Goal: Navigation & Orientation: Understand site structure

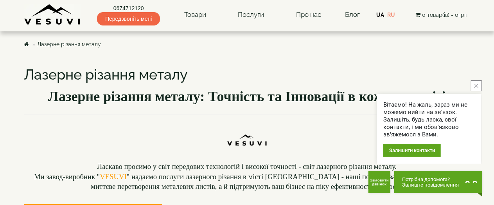
click at [475, 83] on button "close button" at bounding box center [476, 85] width 11 height 11
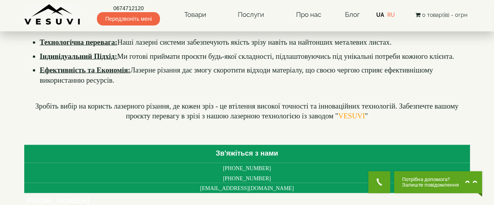
scroll to position [549, 0]
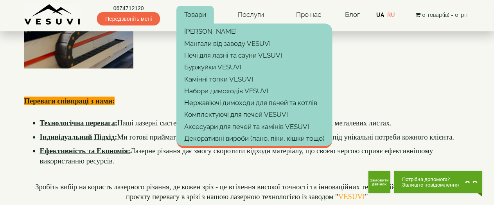
click at [197, 16] on link "Товари" at bounding box center [195, 15] width 38 height 18
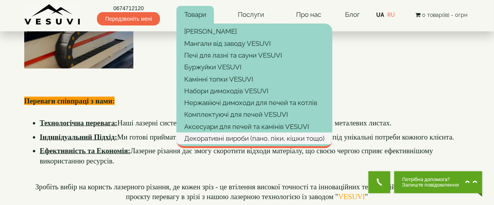
click at [216, 138] on link "Декоративні вироби (пано, піки, кішки тощо)" at bounding box center [254, 138] width 156 height 12
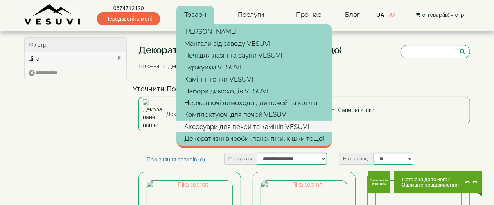
click at [206, 126] on link "Аксесуари для печей та камінів VESUVI" at bounding box center [254, 126] width 156 height 12
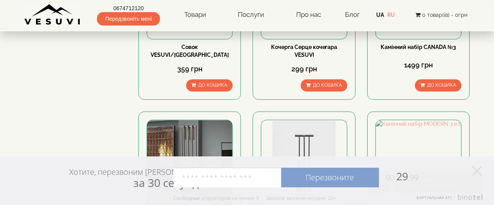
scroll to position [469, 0]
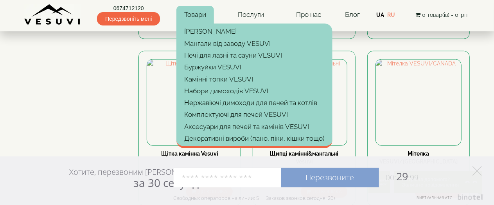
click at [202, 15] on link "Товари" at bounding box center [195, 15] width 38 height 18
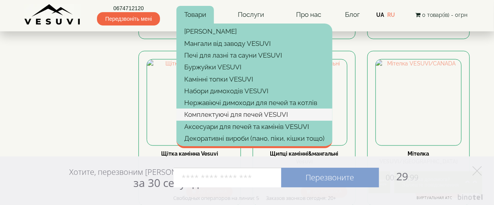
click at [218, 112] on link "Комплектуючі для печей VESUVI" at bounding box center [254, 114] width 156 height 12
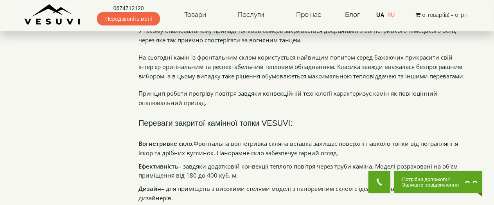
scroll to position [499, 0]
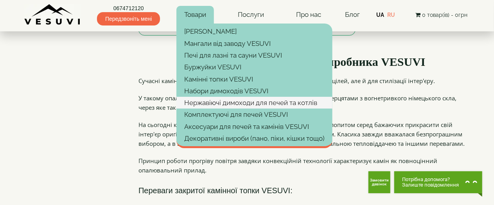
click at [199, 101] on link "Нержавіючі димоходи для печей та котлів" at bounding box center [254, 103] width 156 height 12
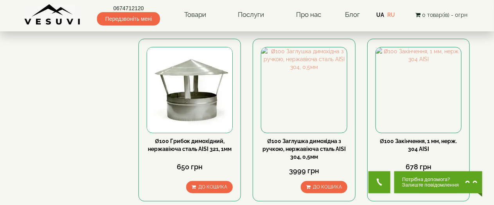
scroll to position [274, 0]
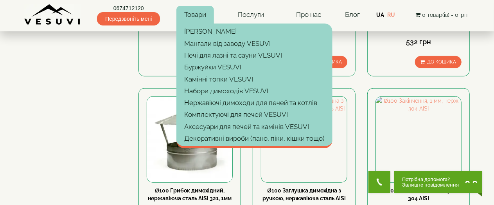
click at [203, 13] on link "Товари" at bounding box center [195, 15] width 38 height 18
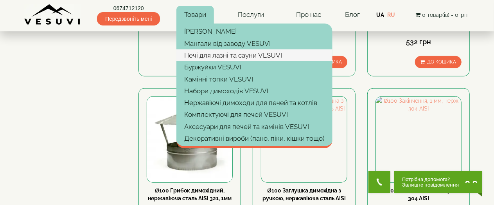
click at [210, 56] on link "Печі для лазні та сауни VESUVI" at bounding box center [254, 55] width 156 height 12
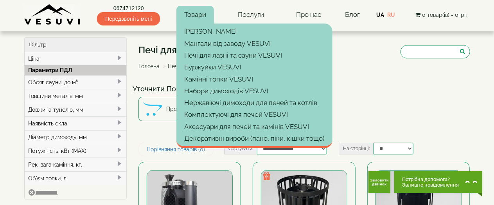
click at [196, 13] on link "Товари" at bounding box center [195, 15] width 38 height 18
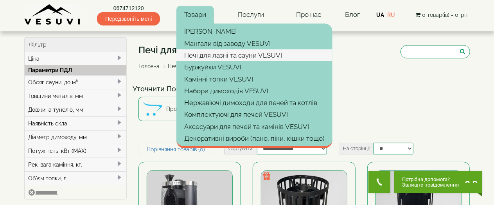
click at [230, 58] on link "Печі для лазні та сауни VESUVI" at bounding box center [254, 55] width 156 height 12
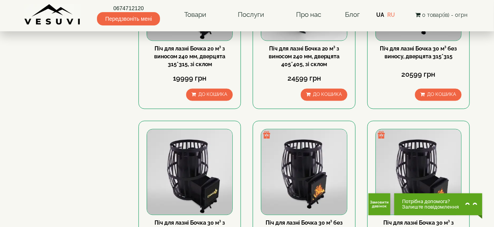
scroll to position [704, 0]
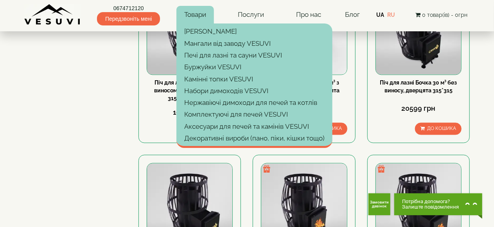
click at [194, 14] on link "Товари" at bounding box center [195, 15] width 38 height 18
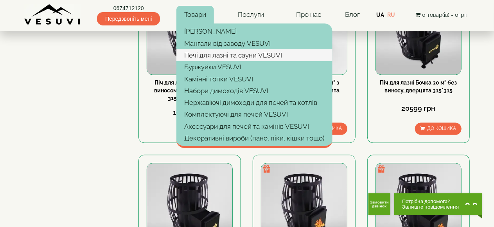
click at [204, 57] on link "Печі для лазні та сауни VESUVI" at bounding box center [254, 55] width 156 height 12
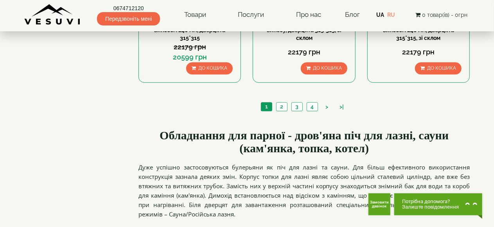
scroll to position [704, 0]
